Goal: Task Accomplishment & Management: Manage account settings

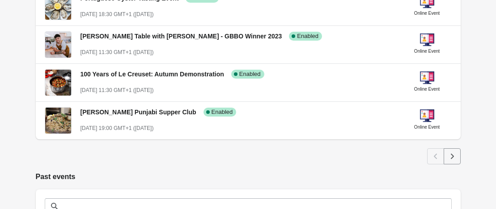
scroll to position [481, 0]
click at [453, 155] on icon "Next" at bounding box center [452, 155] width 3 height 5
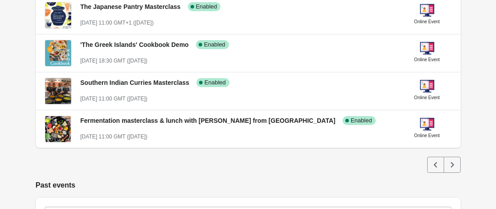
scroll to position [469, 0]
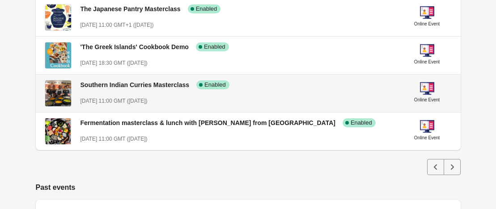
click at [337, 86] on div "Southern Indian Curries Masterclass Success Complete Enabled" at bounding box center [234, 81] width 322 height 17
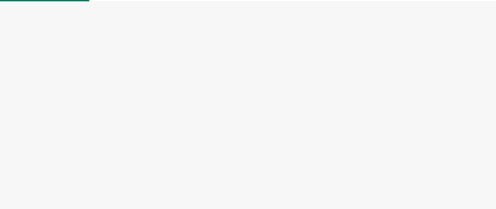
select select "US"
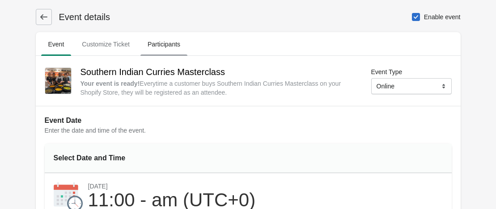
click at [179, 42] on span "Participants" at bounding box center [164, 44] width 47 height 16
select select "US"
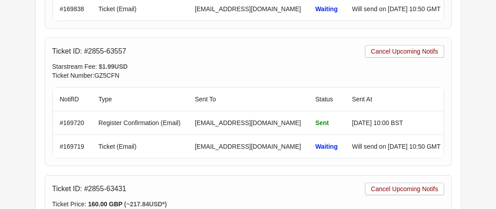
scroll to position [437, 0]
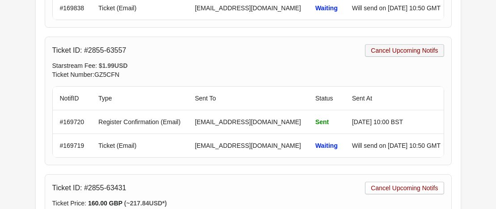
click at [407, 47] on span "Cancel Upcoming Notifs" at bounding box center [404, 50] width 67 height 7
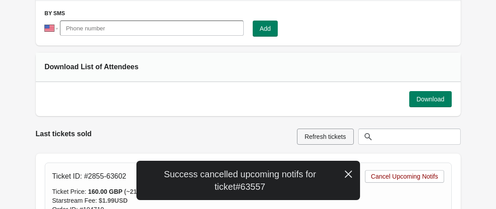
scroll to position [0, 0]
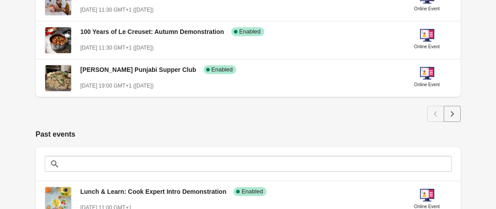
scroll to position [523, 0]
click at [452, 113] on icon "Next" at bounding box center [452, 113] width 3 height 5
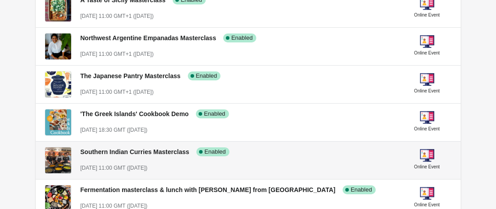
scroll to position [389, 0]
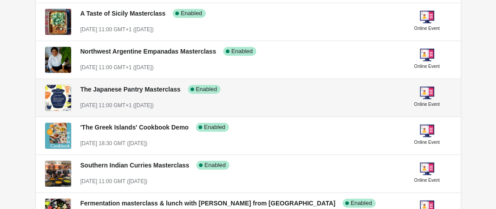
click at [249, 101] on div "The Japanese Pantry Masterclass Success Complete Enabled October 25st, 2025 @ 1…" at bounding box center [238, 93] width 315 height 33
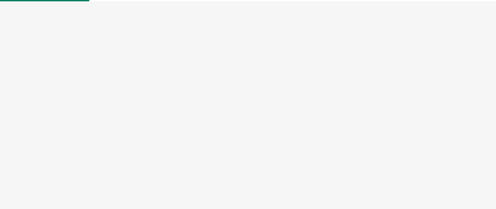
select select "US"
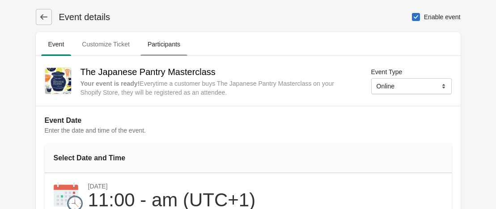
click at [156, 46] on span "Participants" at bounding box center [164, 44] width 47 height 16
select select "US"
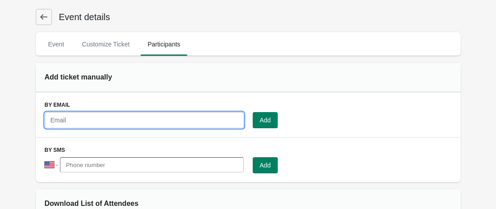
click at [123, 119] on input "text" at bounding box center [144, 120] width 199 height 16
paste input "UKqpqp@gmail.com"
type input "UKqpqp@gmail.com"
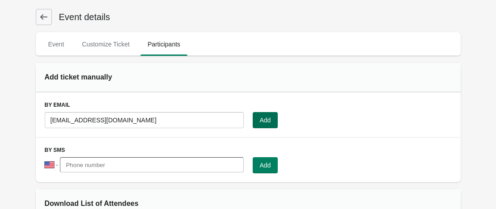
click at [262, 120] on span "Add" at bounding box center [265, 120] width 11 height 7
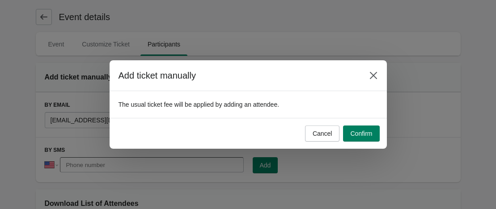
click at [380, 138] on div "Cancel Confirm" at bounding box center [248, 133] width 277 height 31
click at [361, 129] on button "Confirm" at bounding box center [361, 134] width 36 height 16
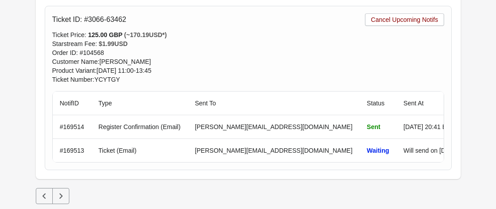
scroll to position [1071, 0]
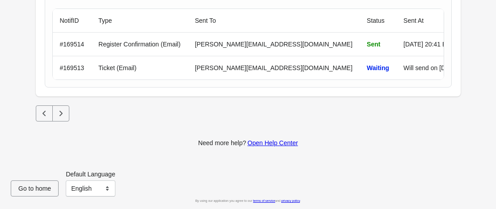
click at [69, 109] on div "Pagination" at bounding box center [248, 114] width 425 height 16
click at [60, 112] on icon "Next" at bounding box center [60, 113] width 9 height 9
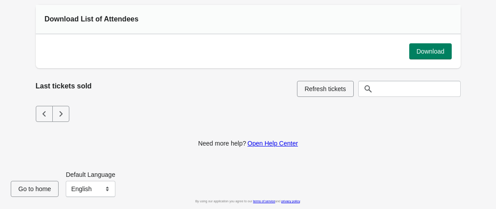
scroll to position [185, 0]
click at [46, 114] on icon "Previous" at bounding box center [44, 113] width 9 height 9
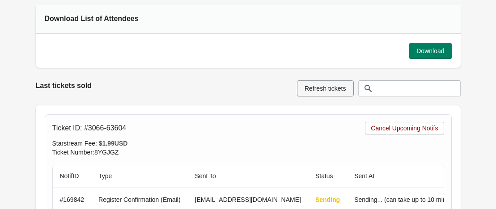
scroll to position [277, 0]
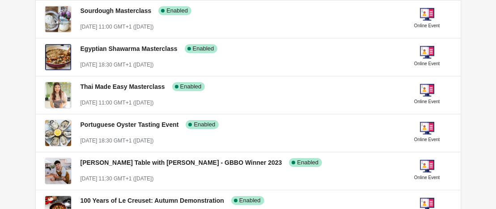
scroll to position [379, 0]
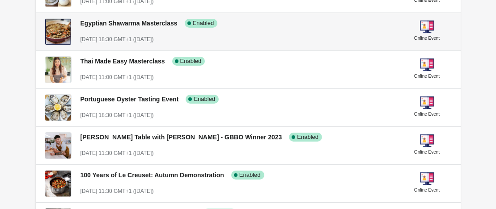
click at [154, 21] on span "Egyptian Shawarma Masterclass" at bounding box center [129, 23] width 97 height 7
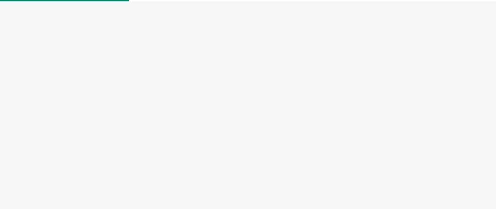
select select "US"
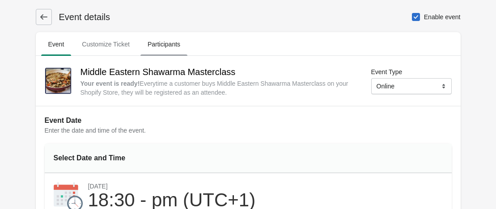
click at [173, 39] on span "Participants" at bounding box center [164, 44] width 47 height 16
select select "US"
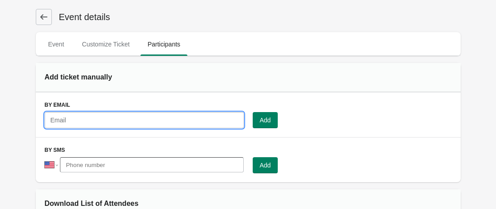
click at [159, 122] on input "text" at bounding box center [144, 120] width 199 height 16
paste input "[EMAIL_ADDRESS][DOMAIN_NAME]"
type input "[EMAIL_ADDRESS][DOMAIN_NAME]"
click at [271, 119] on span "Add" at bounding box center [265, 120] width 11 height 7
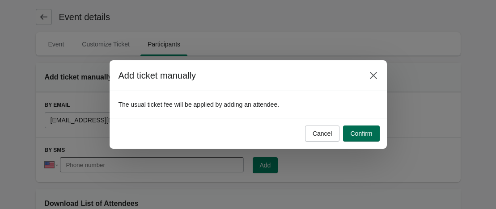
click at [373, 134] on button "Confirm" at bounding box center [361, 134] width 36 height 16
